Goal: Transaction & Acquisition: Purchase product/service

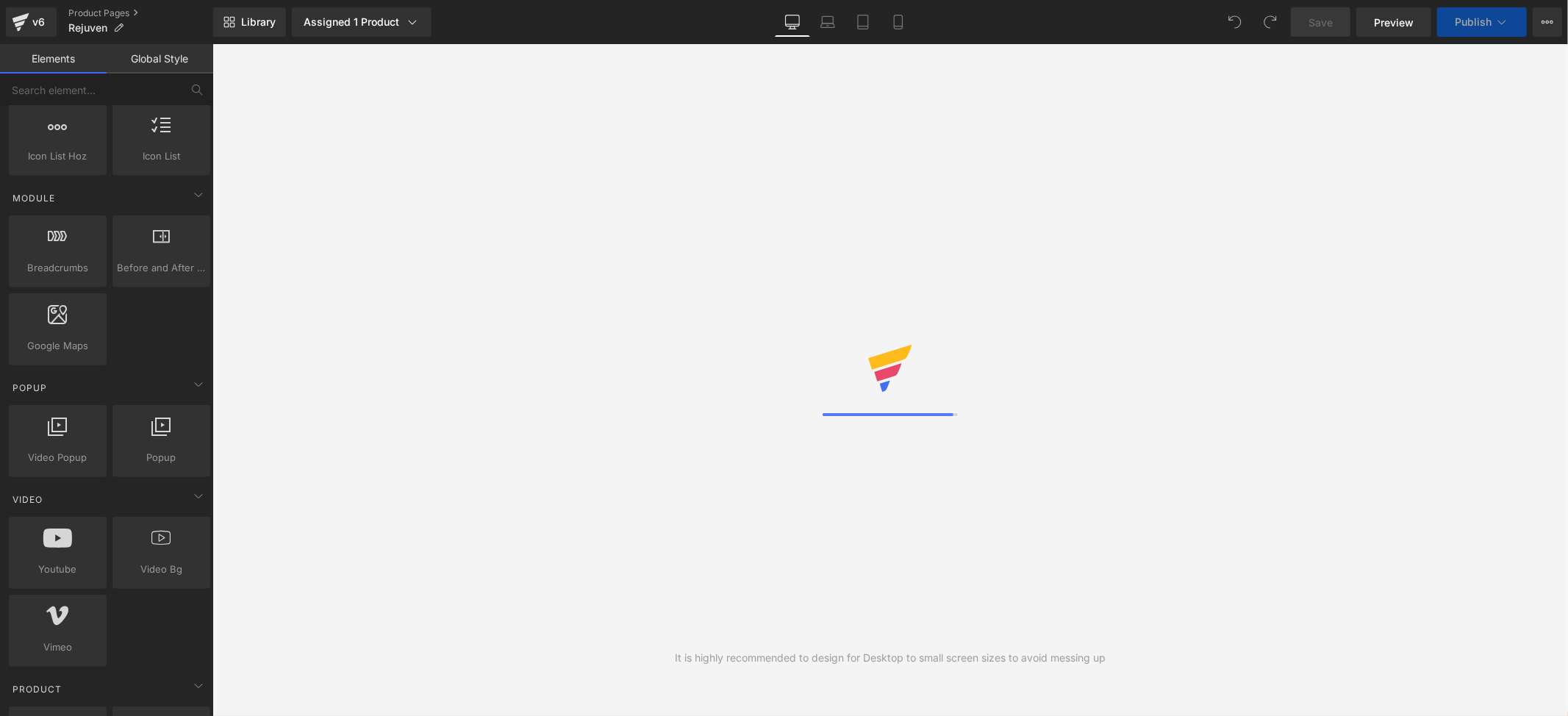
scroll to position [784, 0]
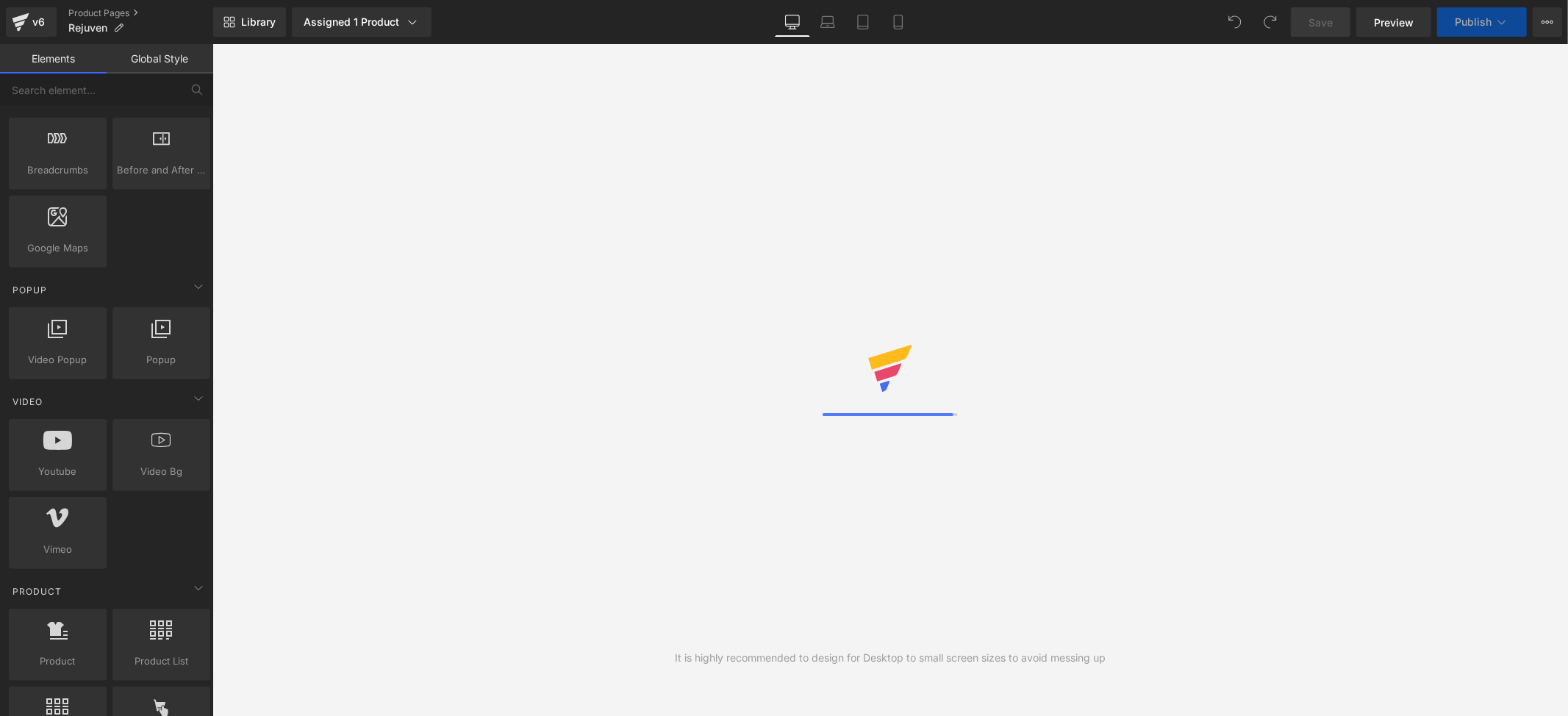
click at [966, 243] on div "It is highly recommended to design for Desktop to small screen sizes to avoid m…" at bounding box center [890, 380] width 1355 height 672
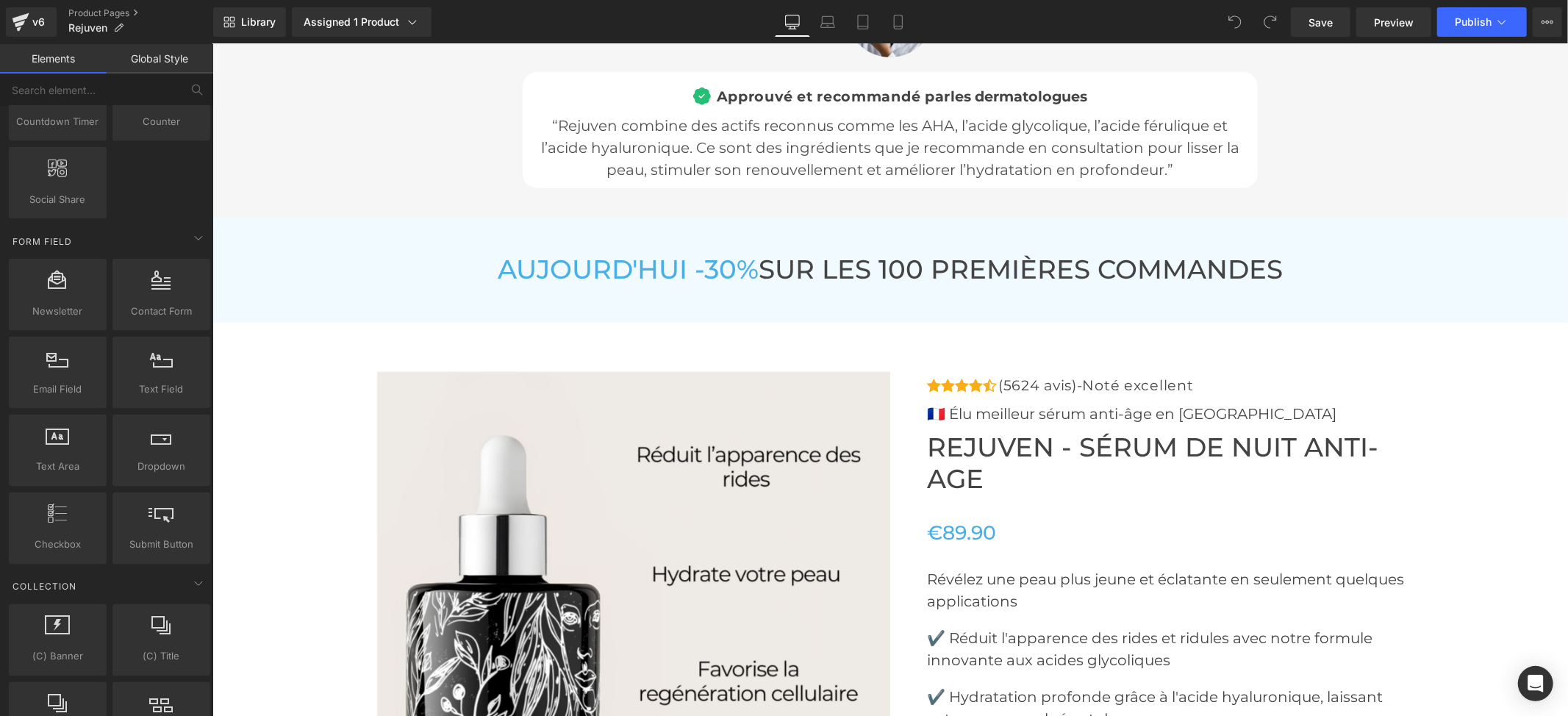
scroll to position [5489, 0]
click at [864, 373] on img at bounding box center [634, 630] width 515 height 515
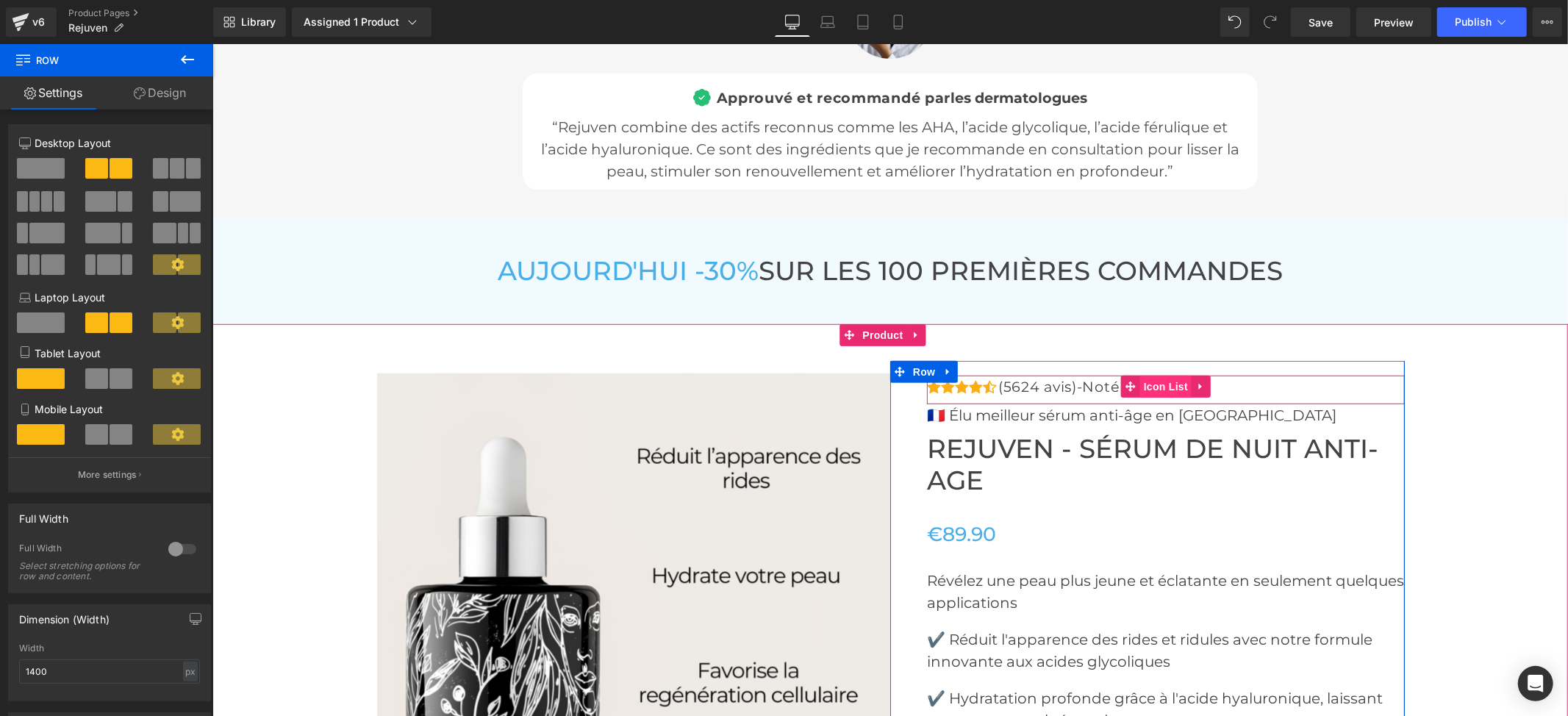
click at [1154, 384] on span "Icon List" at bounding box center [1165, 386] width 52 height 22
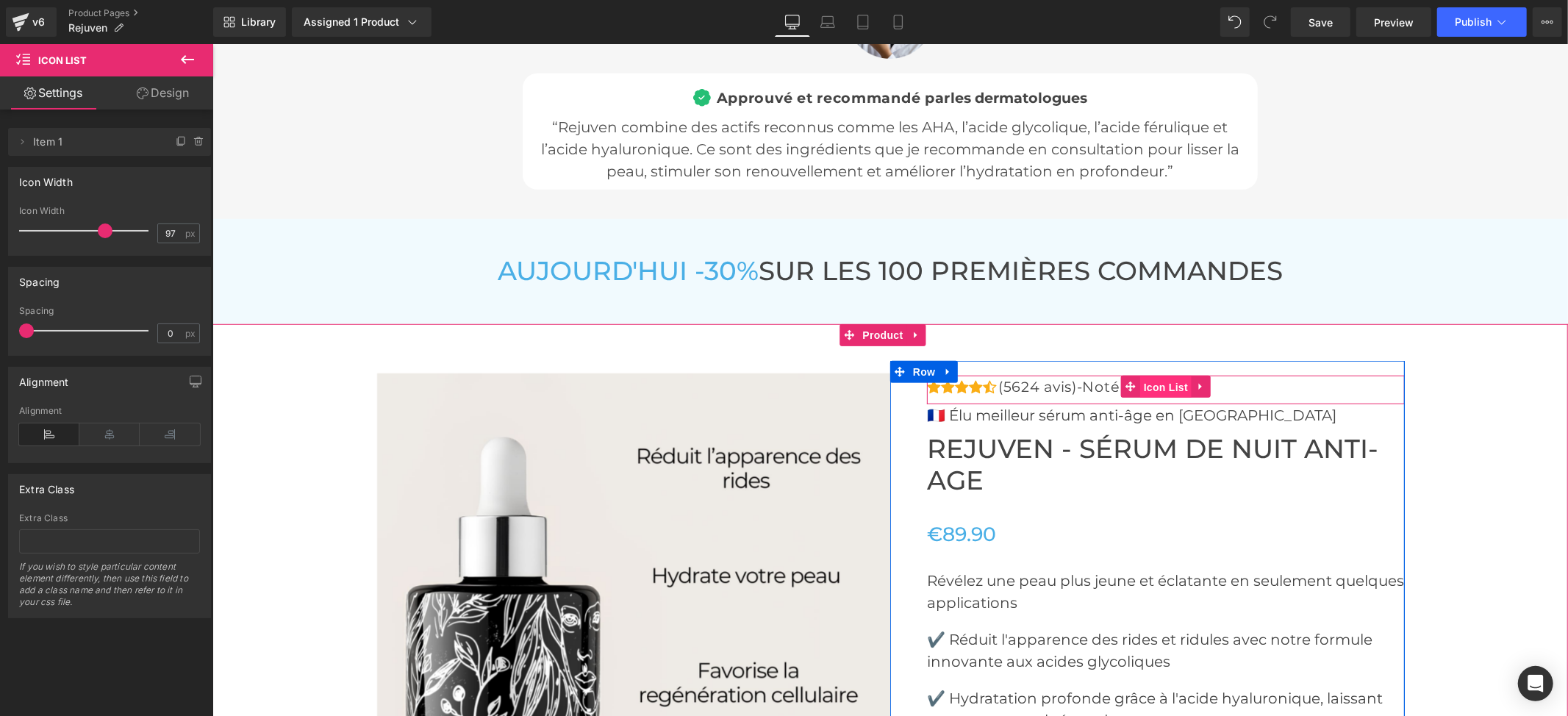
click at [1156, 387] on span "Icon List" at bounding box center [1165, 387] width 52 height 22
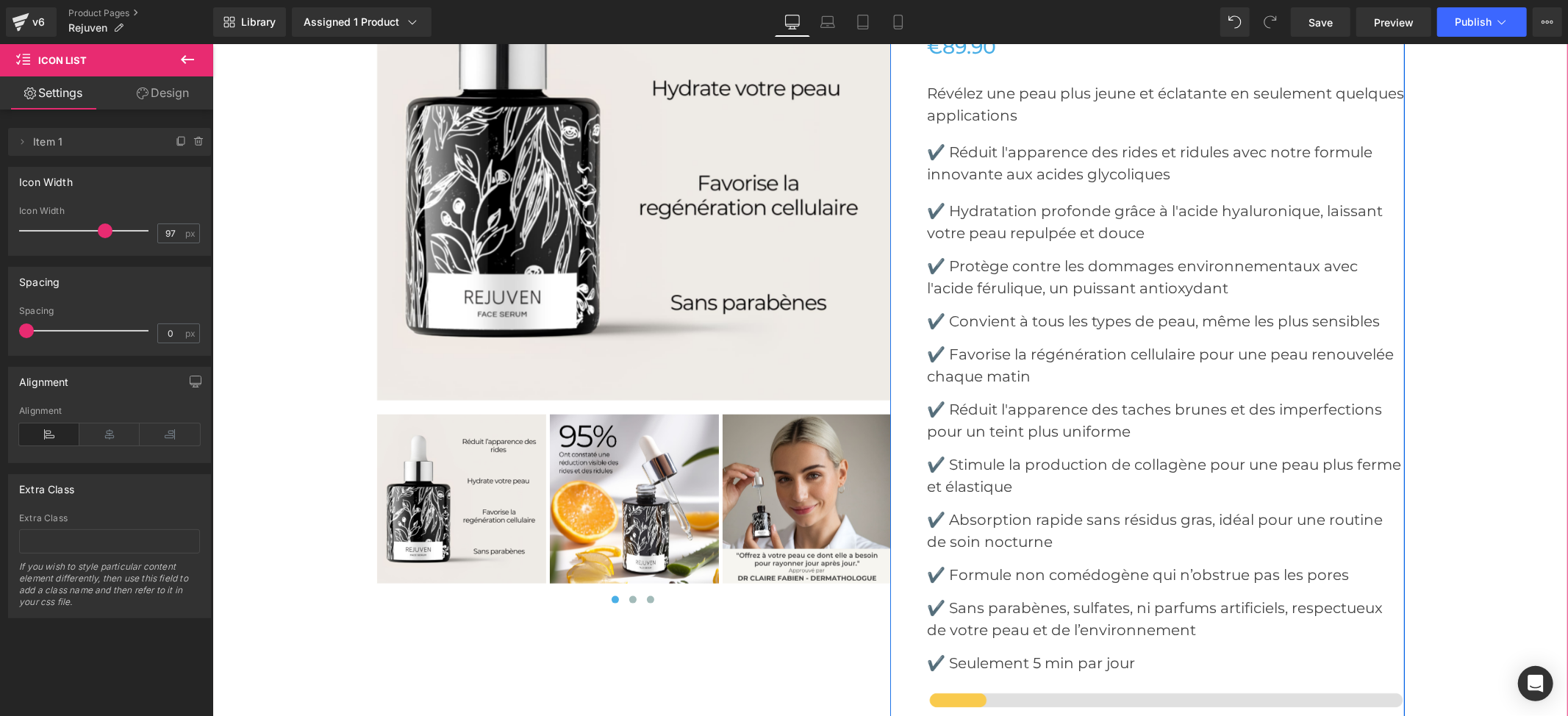
scroll to position [6077, 0]
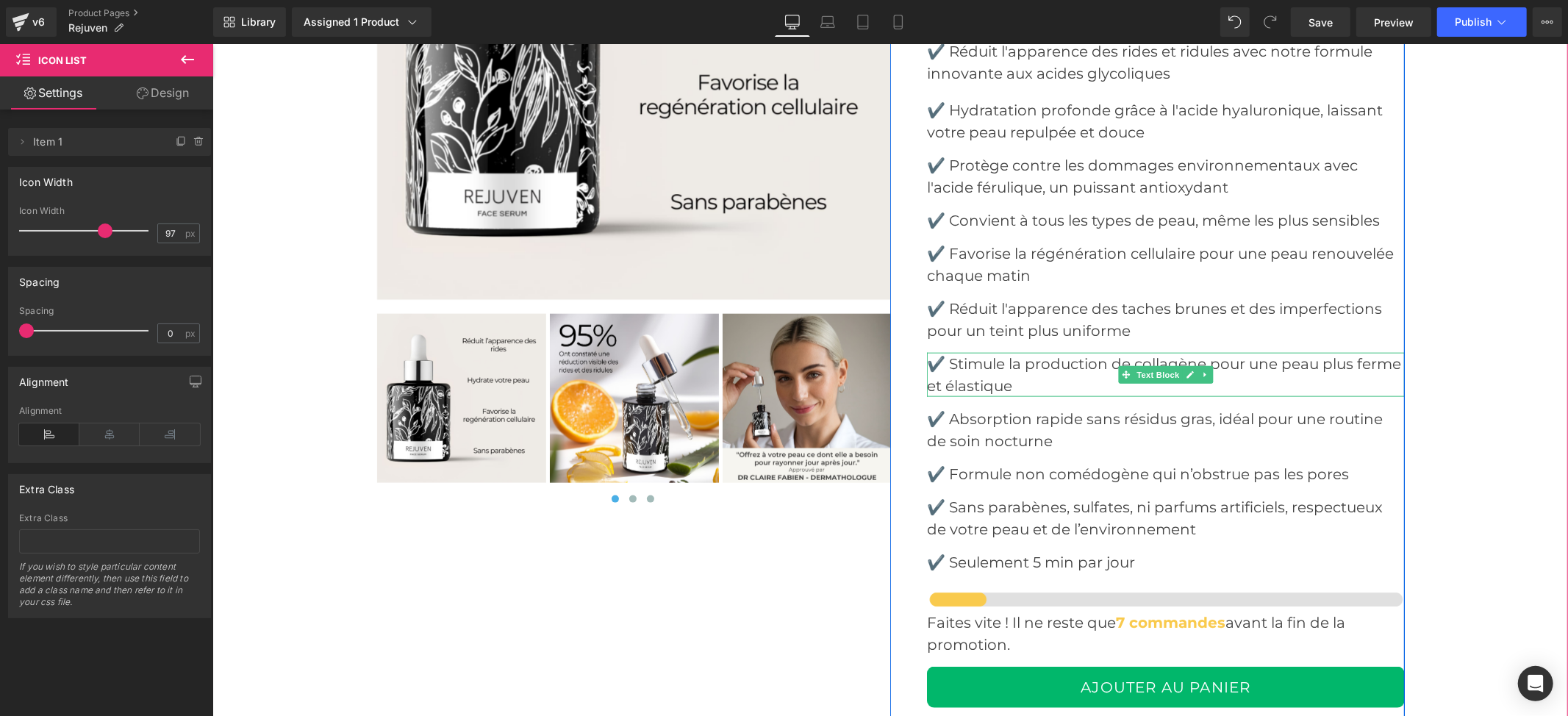
click at [1000, 367] on p "✔️ Stimule la production de collagène pour une peau plus ferme et élastique" at bounding box center [1165, 373] width 478 height 44
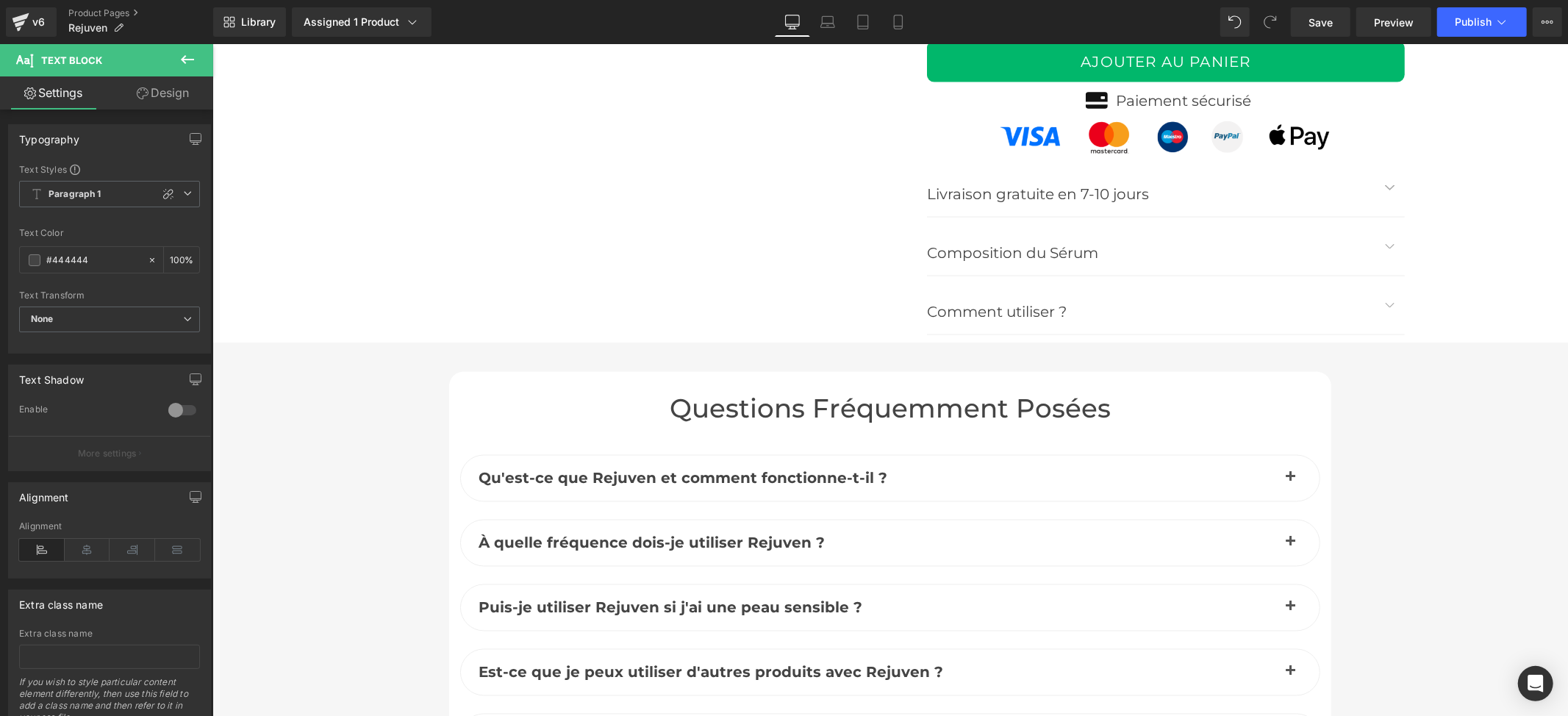
scroll to position [6470, 0]
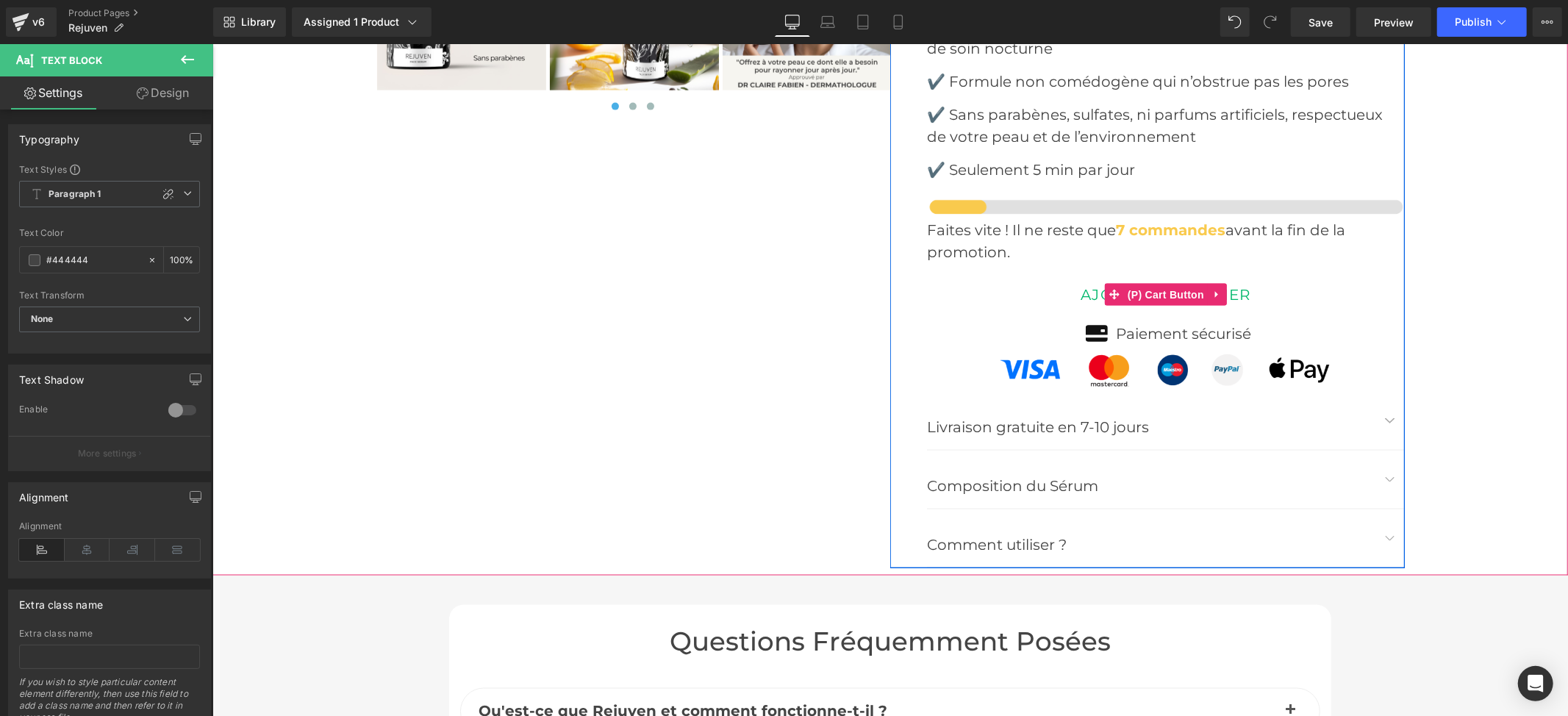
click at [1309, 274] on button "AJOUTER AU PANIER" at bounding box center [1165, 294] width 478 height 41
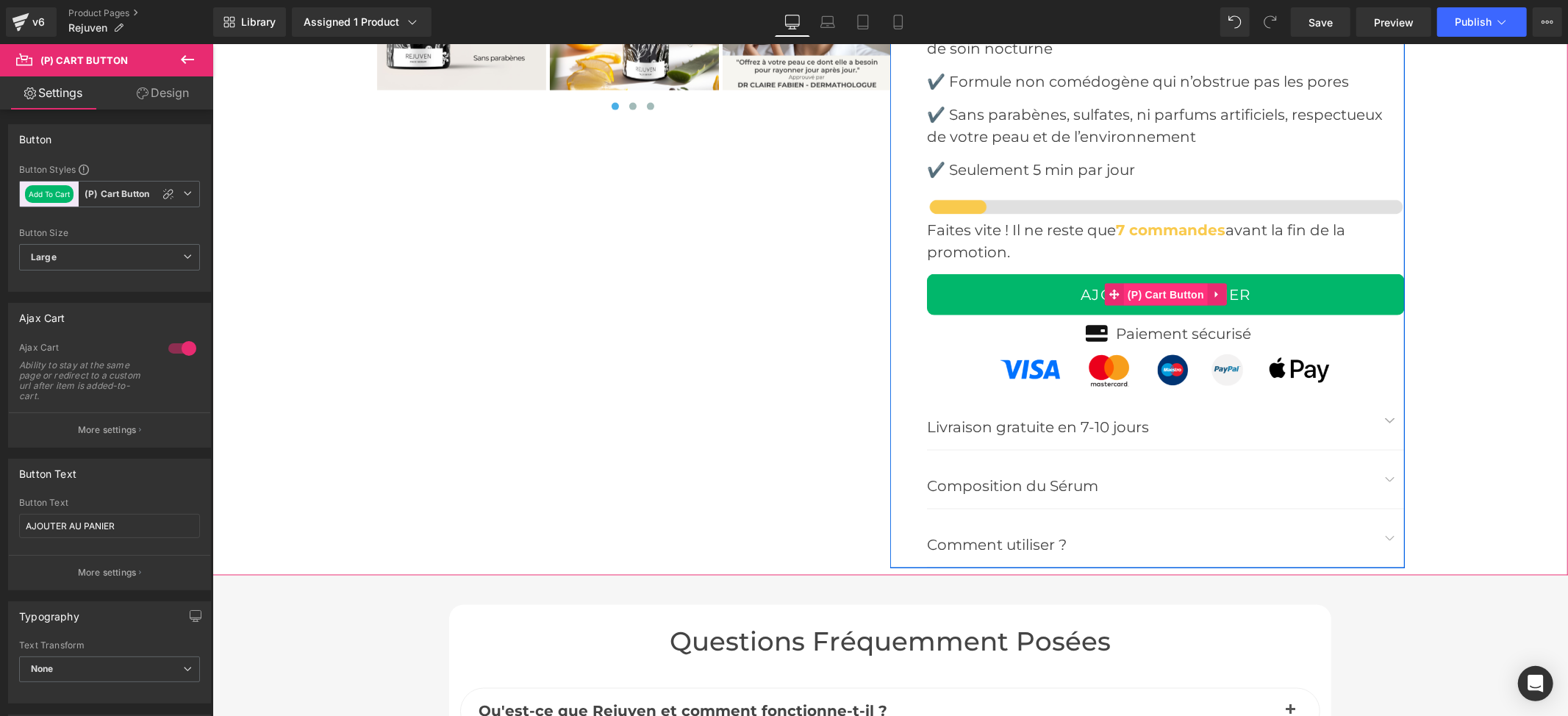
click at [1160, 288] on span "(P) Cart Button" at bounding box center [1165, 294] width 84 height 22
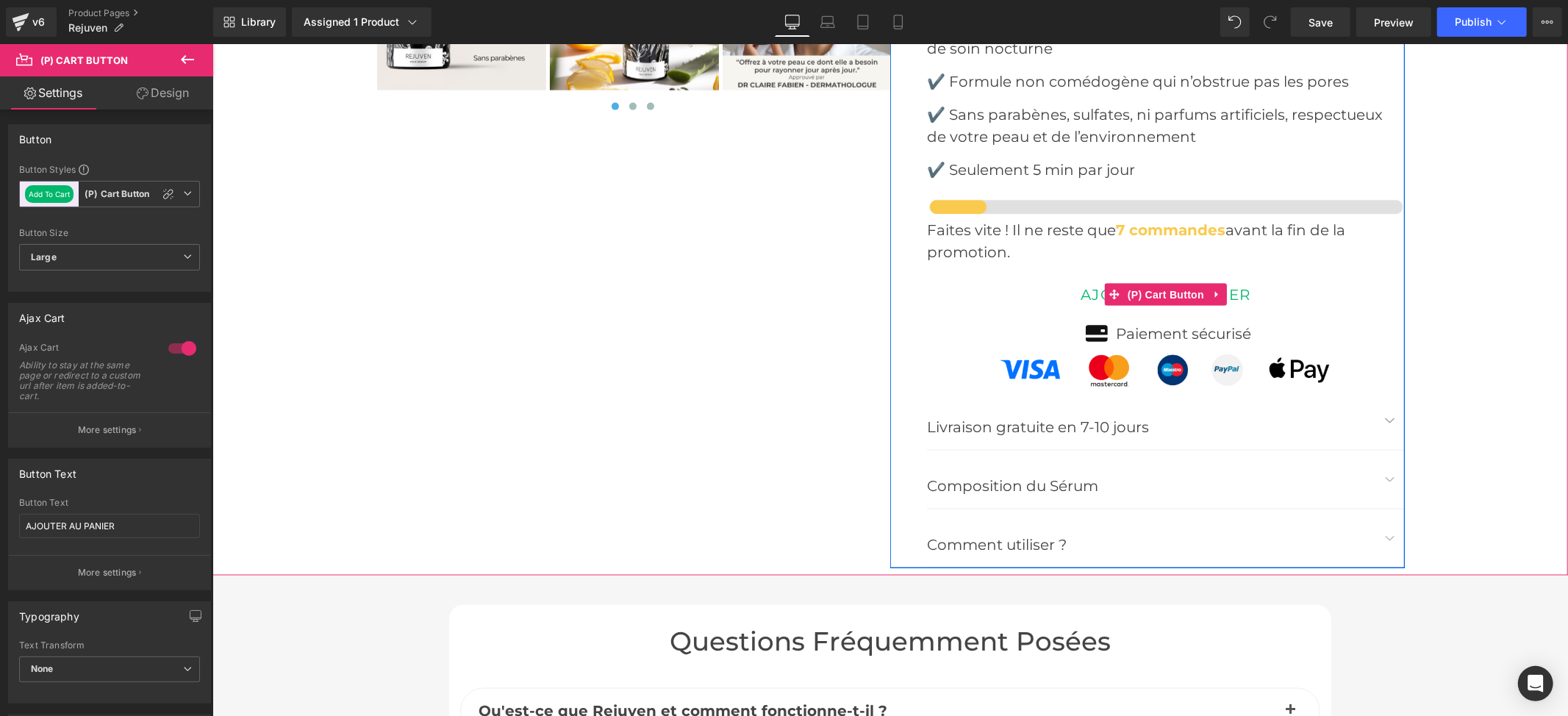
click at [1310, 293] on button "AJOUTER AU PANIER" at bounding box center [1165, 294] width 478 height 41
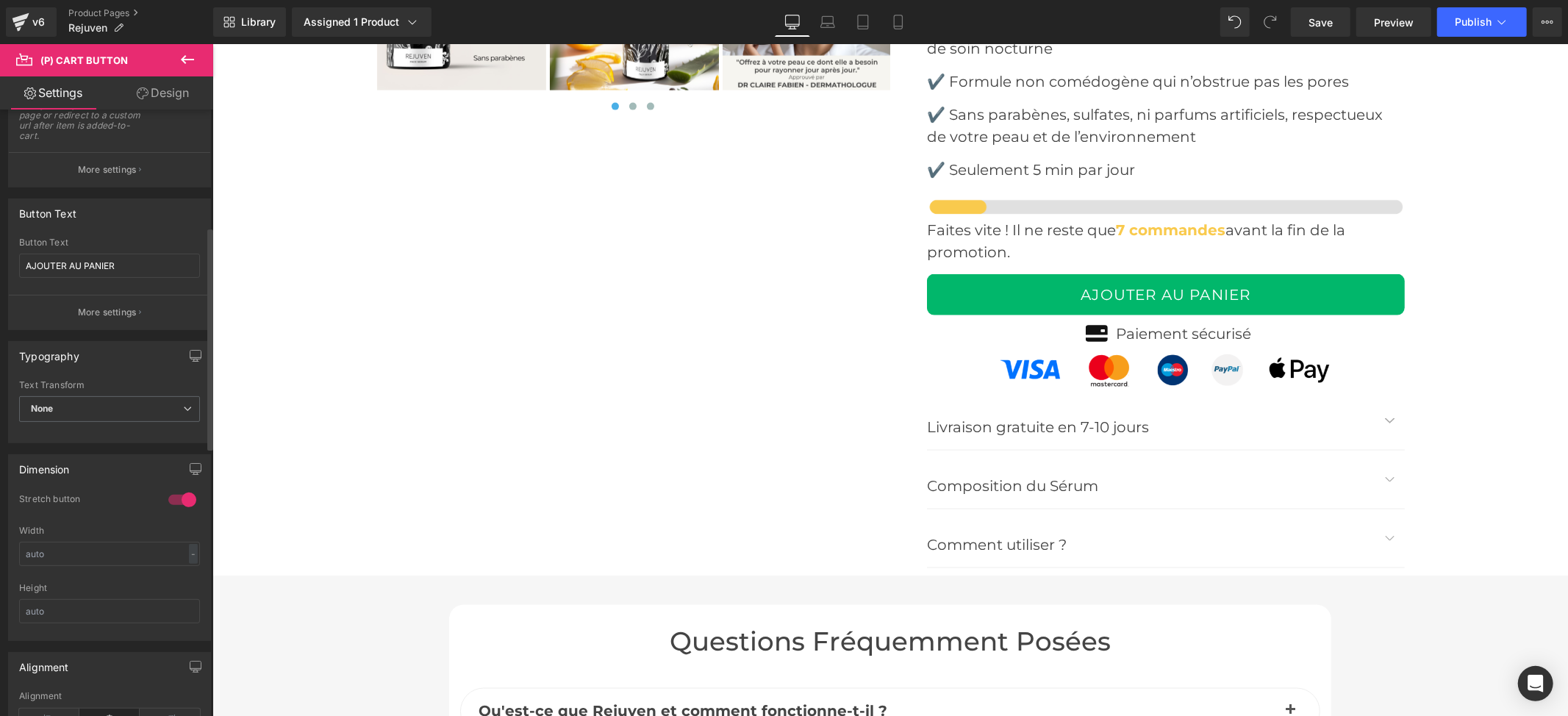
scroll to position [489, 0]
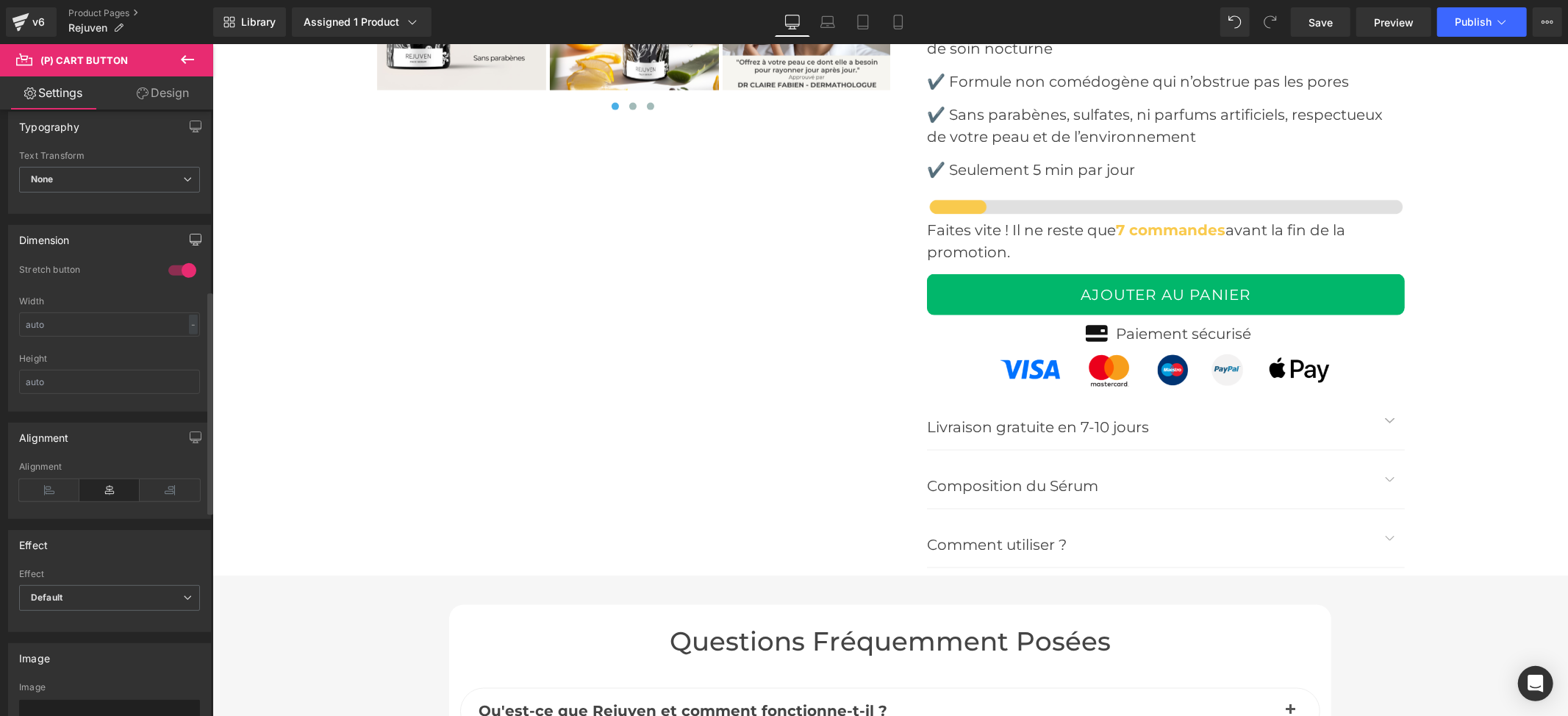
click at [189, 243] on icon "button" at bounding box center [195, 239] width 12 height 12
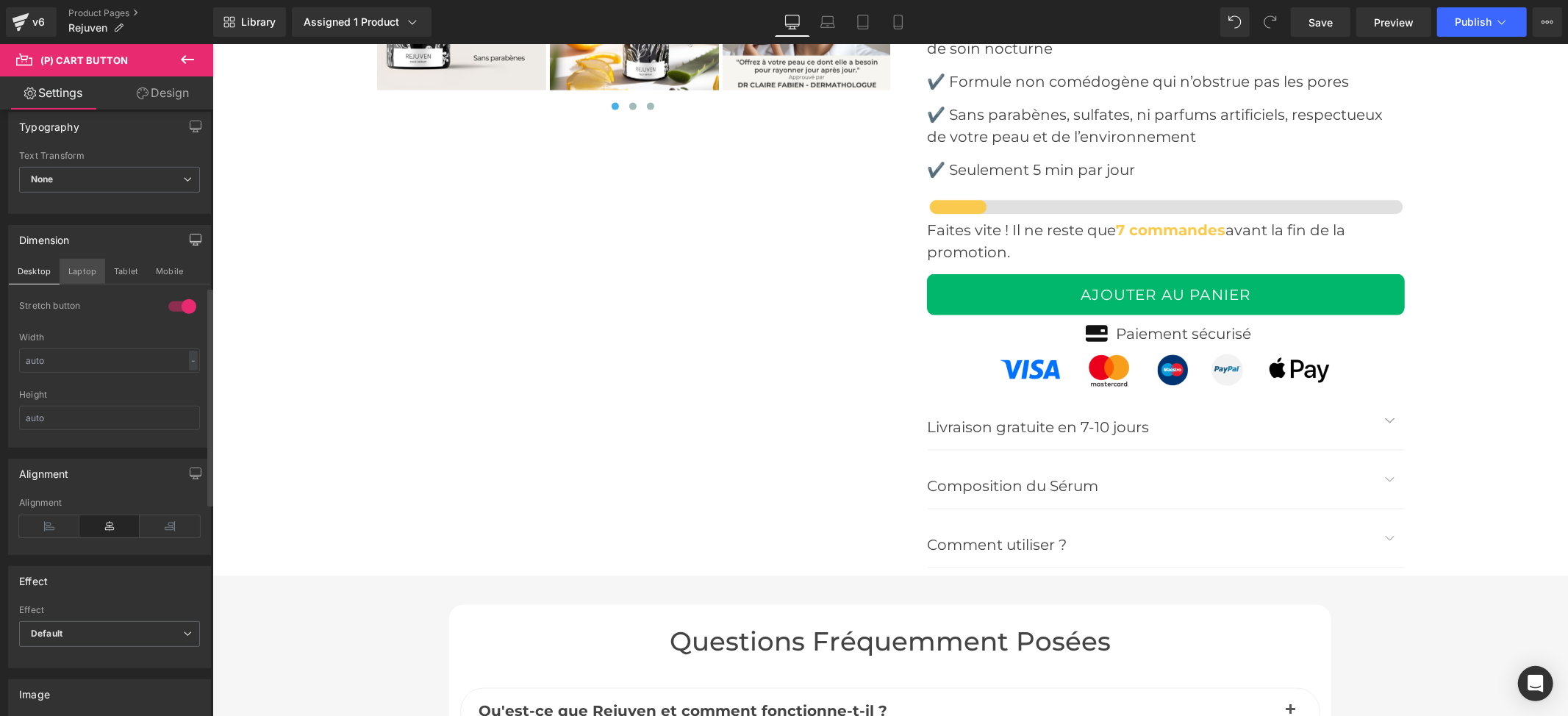
click at [84, 274] on button "Laptop" at bounding box center [82, 271] width 46 height 25
click at [124, 275] on button "Tablet" at bounding box center [126, 271] width 42 height 25
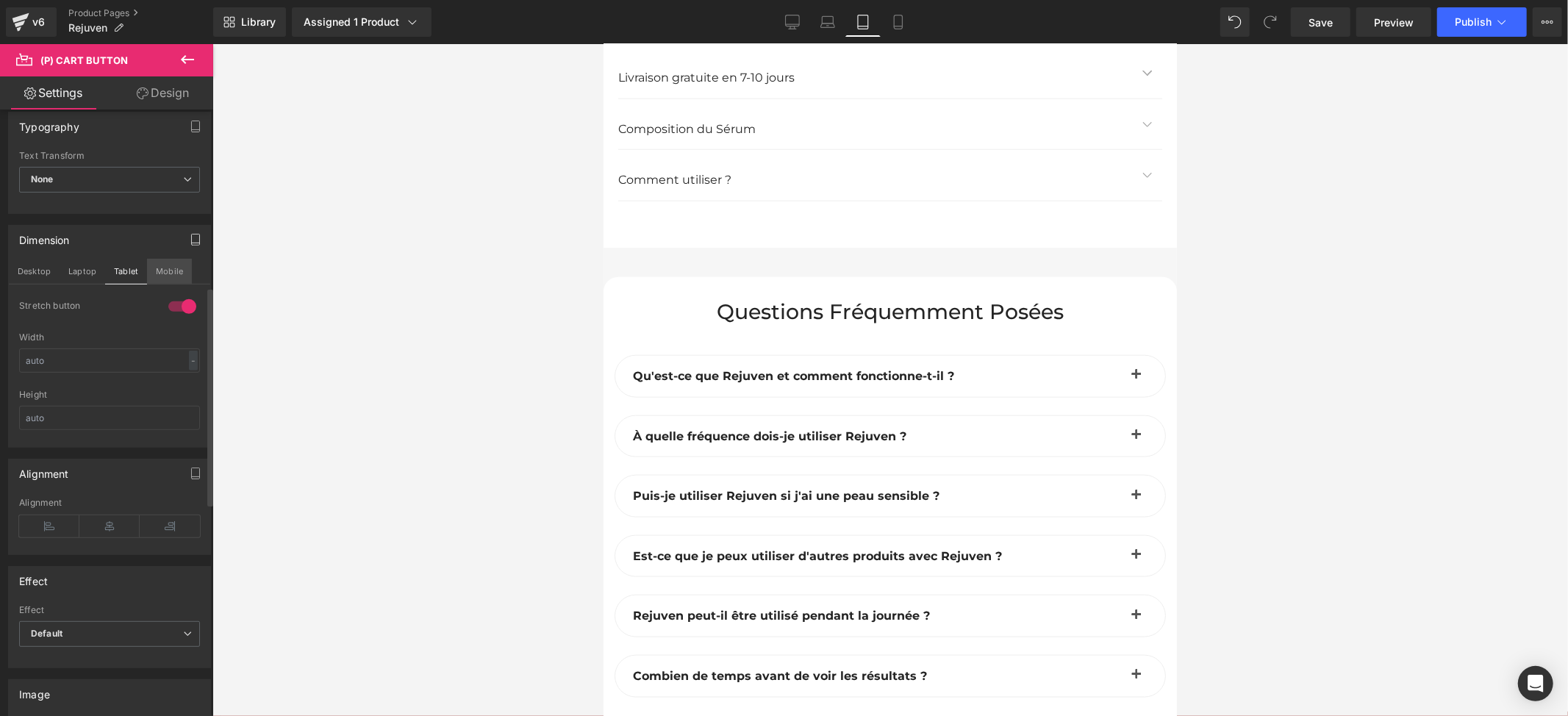
scroll to position [10517, 0]
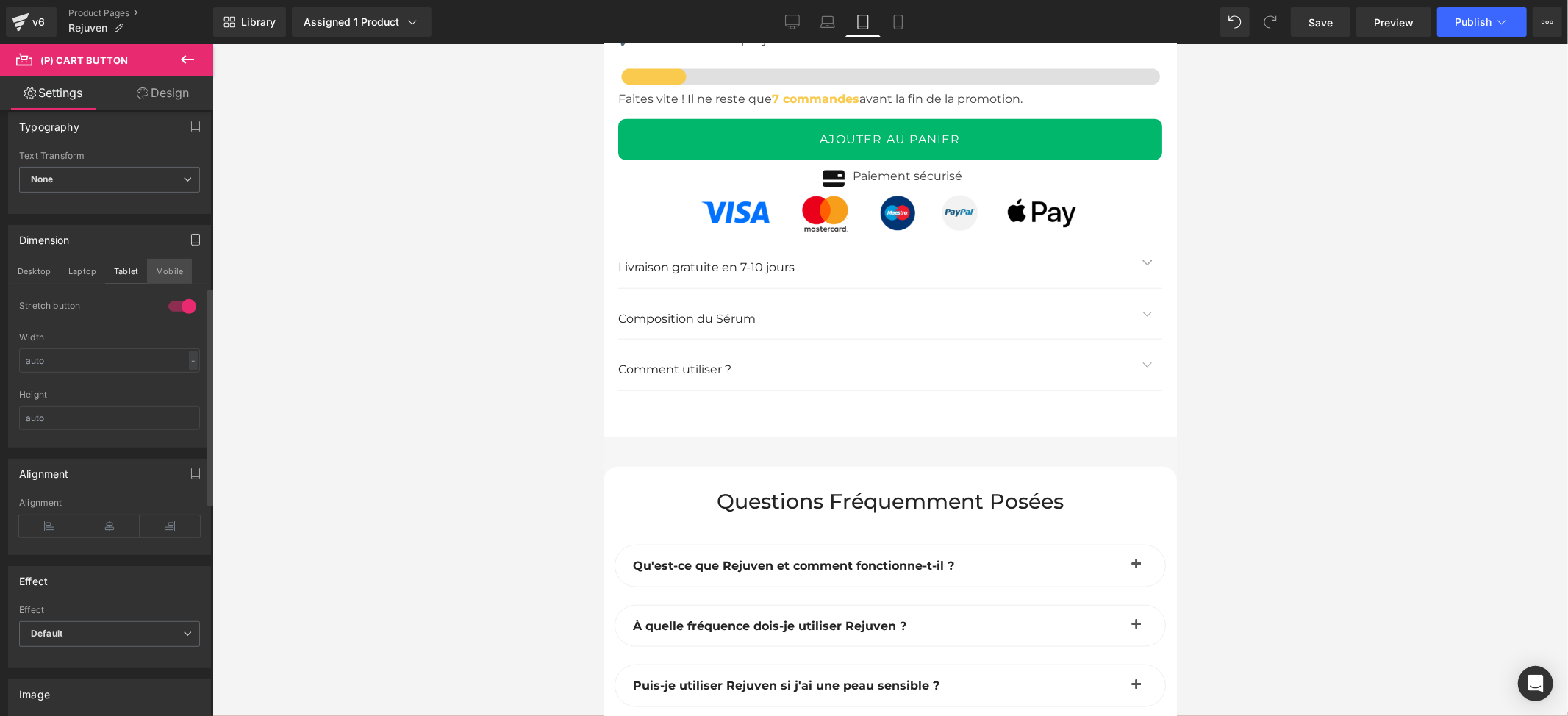
click at [168, 277] on button "Mobile" at bounding box center [169, 271] width 45 height 25
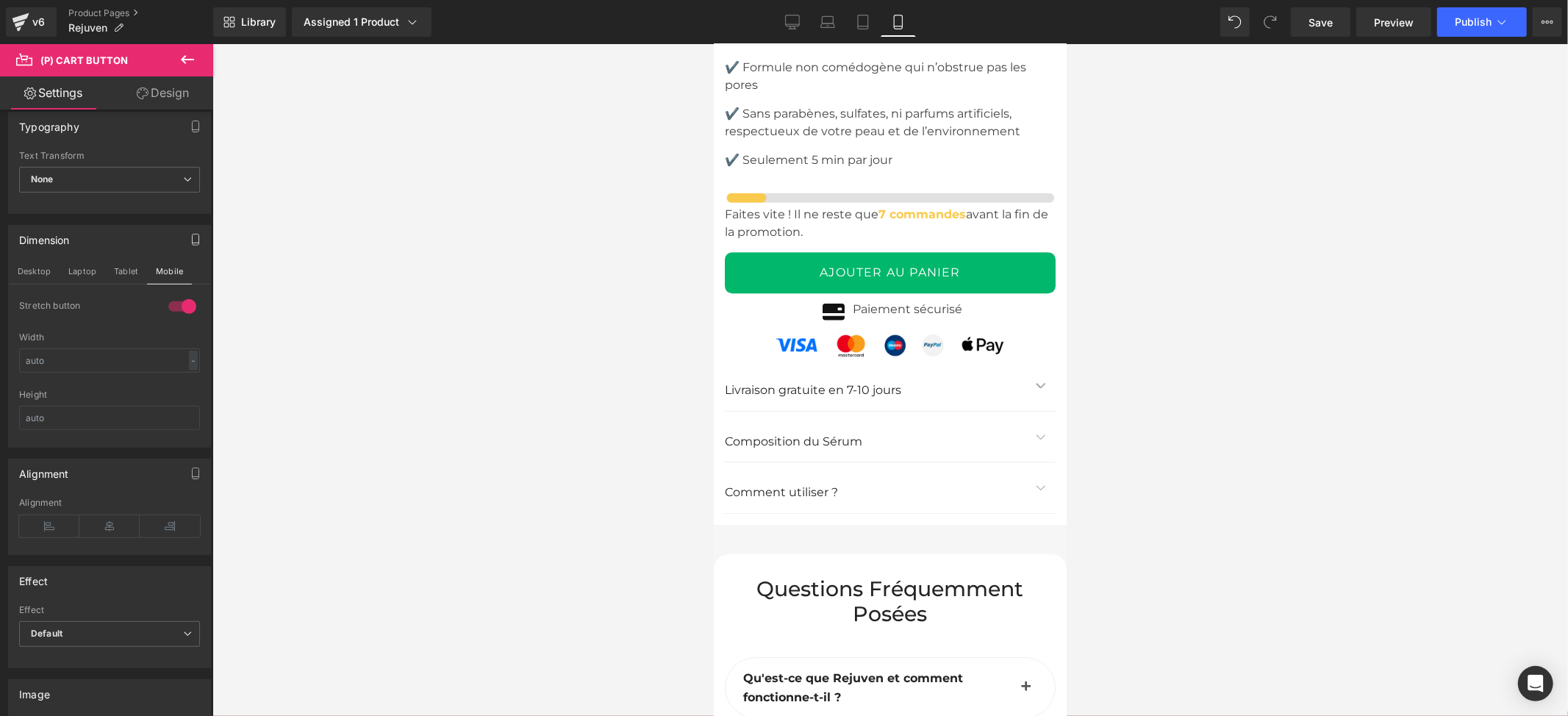
scroll to position [8479, 0]
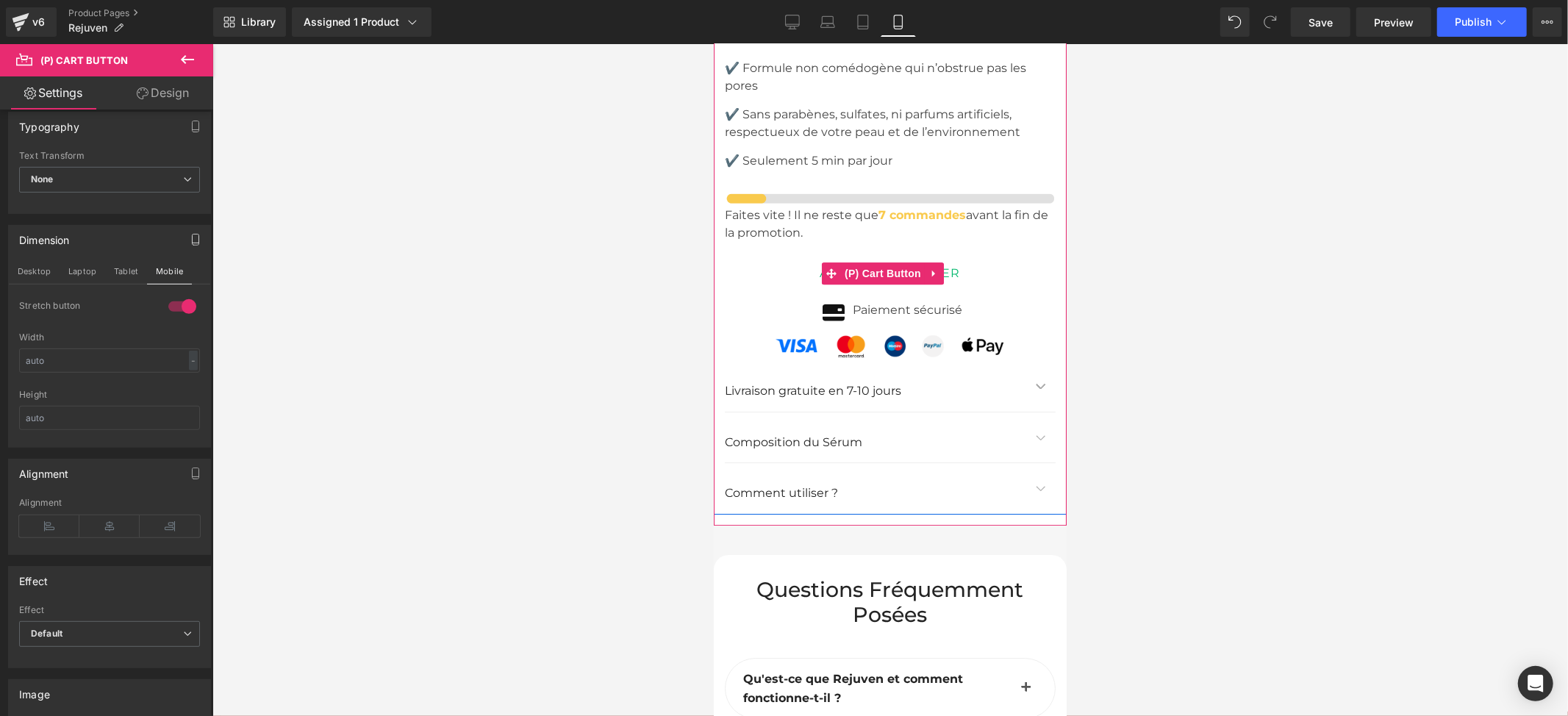
click at [997, 252] on button "AJOUTER AU PANIER" at bounding box center [890, 272] width 331 height 41
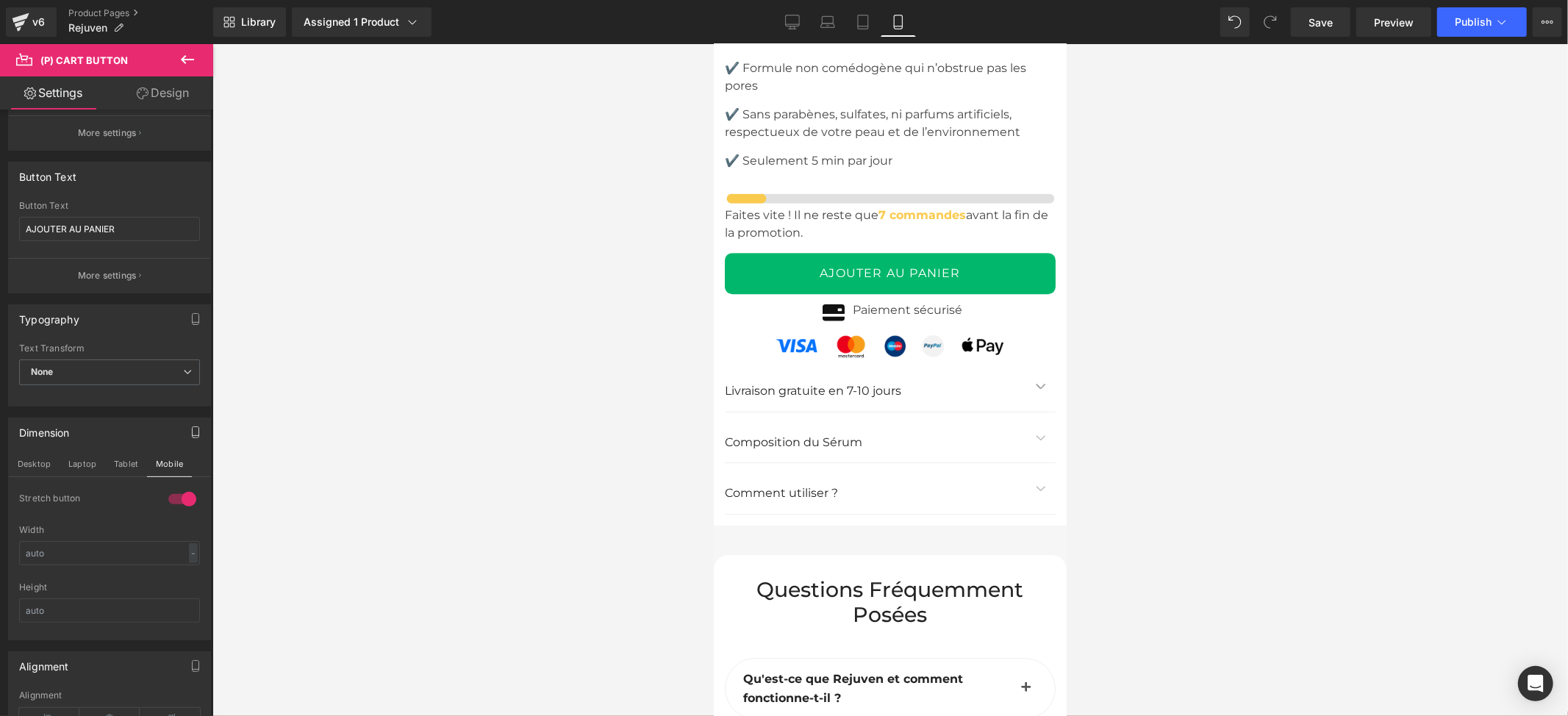
scroll to position [294, 0]
drag, startPoint x: 863, startPoint y: 15, endPoint x: 308, endPoint y: 74, distance: 558.1
click at [863, 15] on icon at bounding box center [863, 22] width 15 height 15
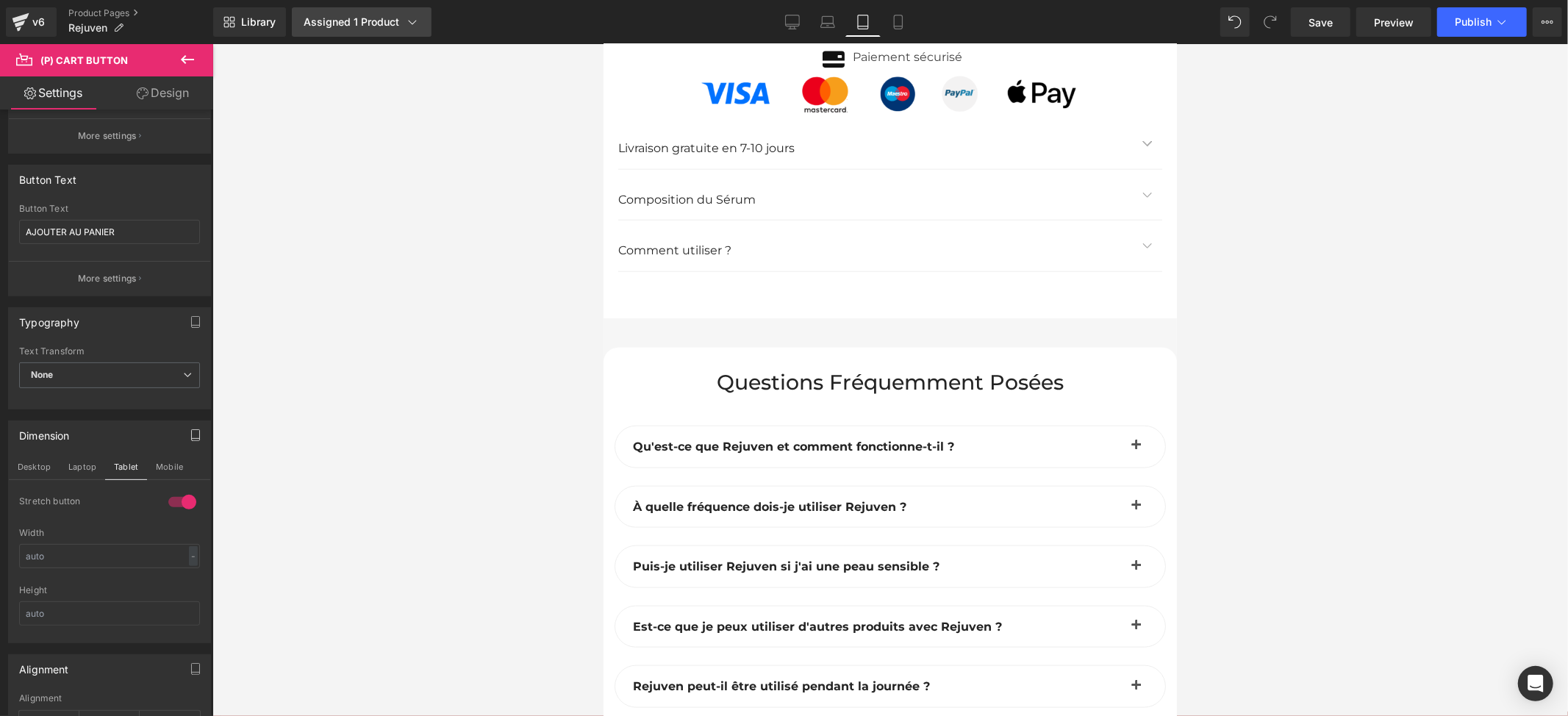
scroll to position [10615, 0]
